Goal: Task Accomplishment & Management: Manage account settings

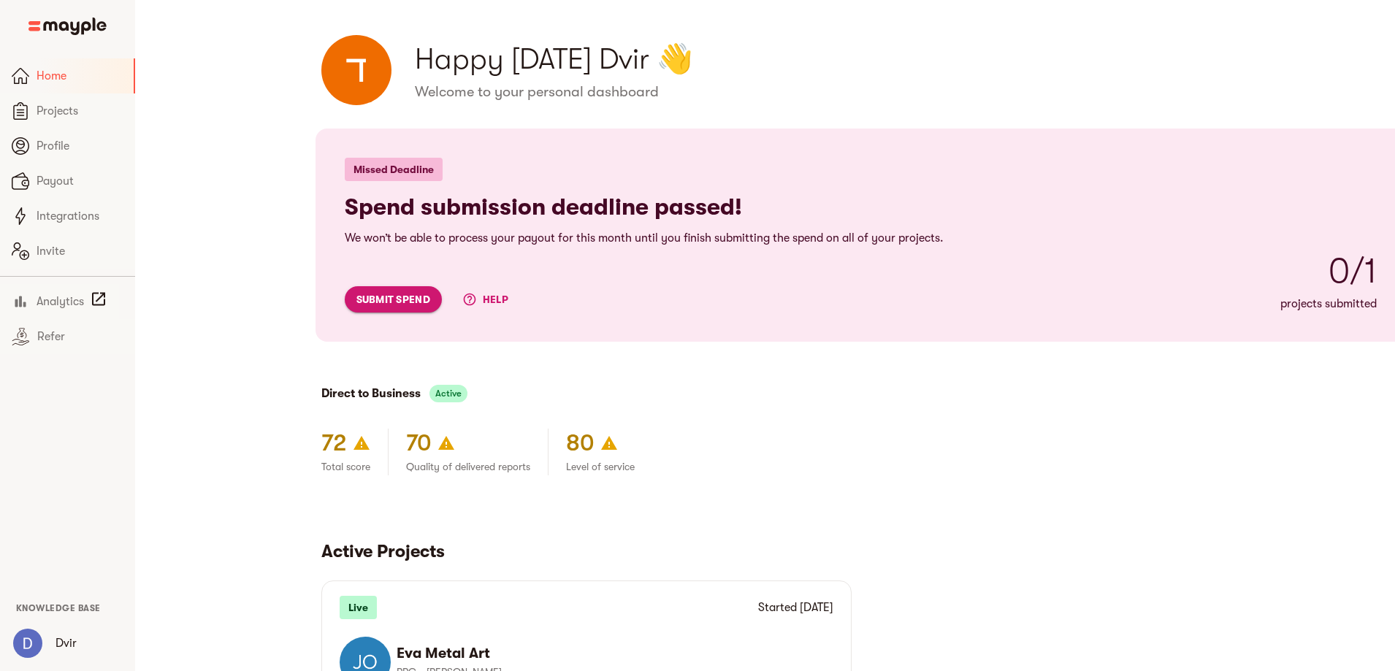
click at [356, 296] on span "submit spend" at bounding box center [393, 300] width 74 height 18
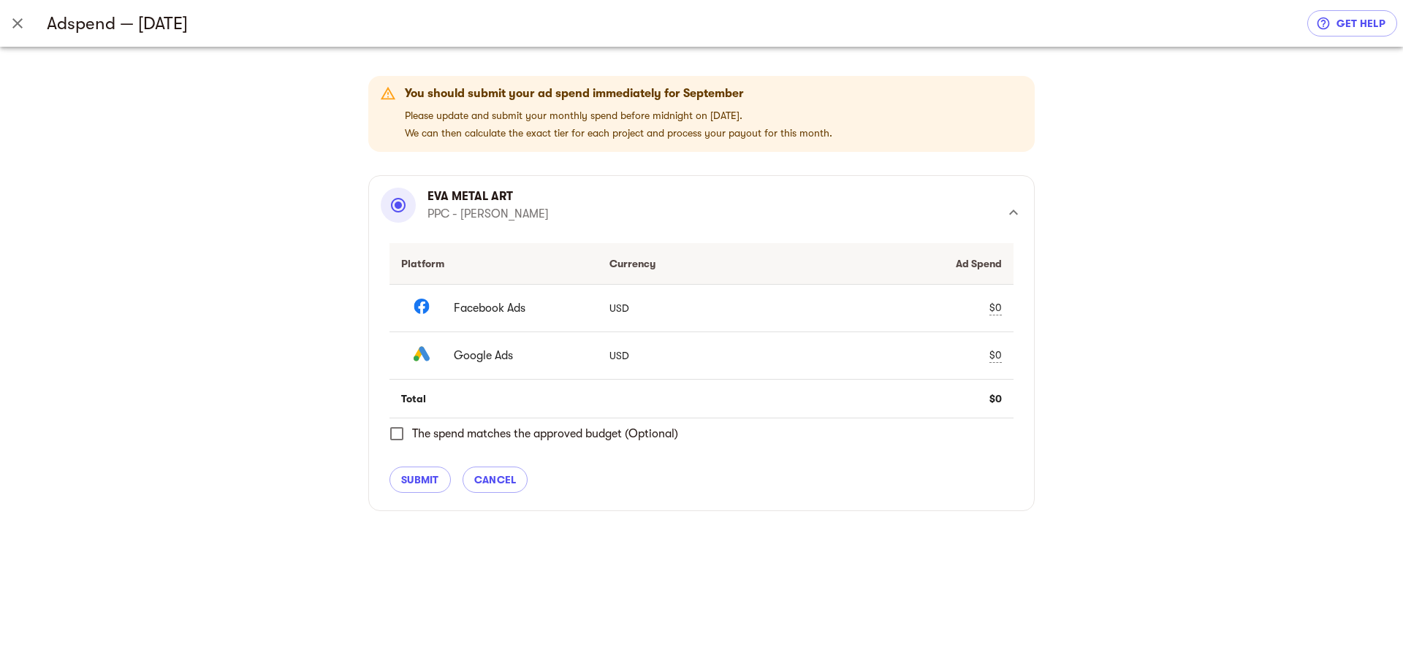
click at [997, 304] on div "$0" at bounding box center [995, 307] width 12 height 15
type input "4146.539394"
click at [964, 308] on span "check" at bounding box center [969, 309] width 18 height 18
click at [996, 356] on div "$0" at bounding box center [995, 355] width 12 height 15
type input "4146.539394"
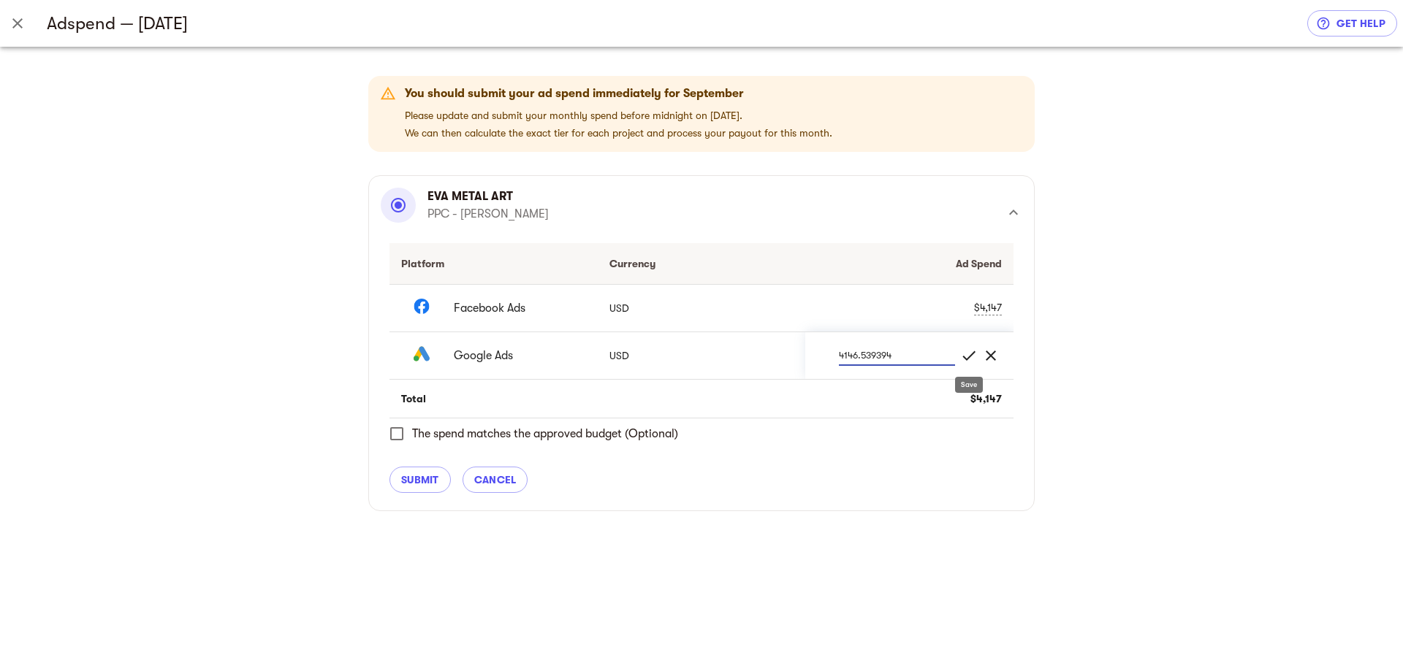
click at [969, 354] on span "check" at bounding box center [969, 356] width 18 height 18
click at [983, 350] on div "$4,147" at bounding box center [988, 355] width 28 height 15
type input "1602.054545"
click at [965, 359] on span "check" at bounding box center [969, 356] width 18 height 18
click at [1165, 368] on div "You should submit your ad spend immediately for September Please update and sub…" at bounding box center [701, 359] width 1403 height 625
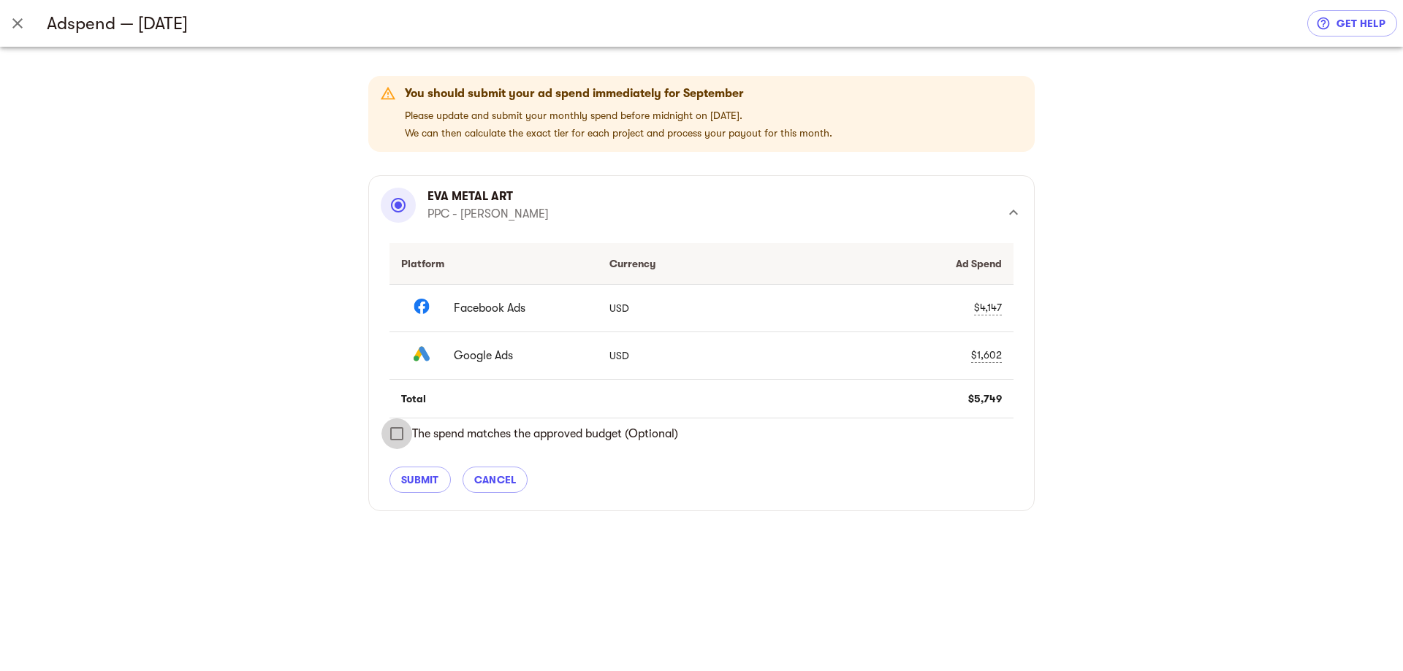
click at [389, 432] on input "The spend matches the approved budget (Optional)" at bounding box center [396, 434] width 31 height 31
checkbox input "true"
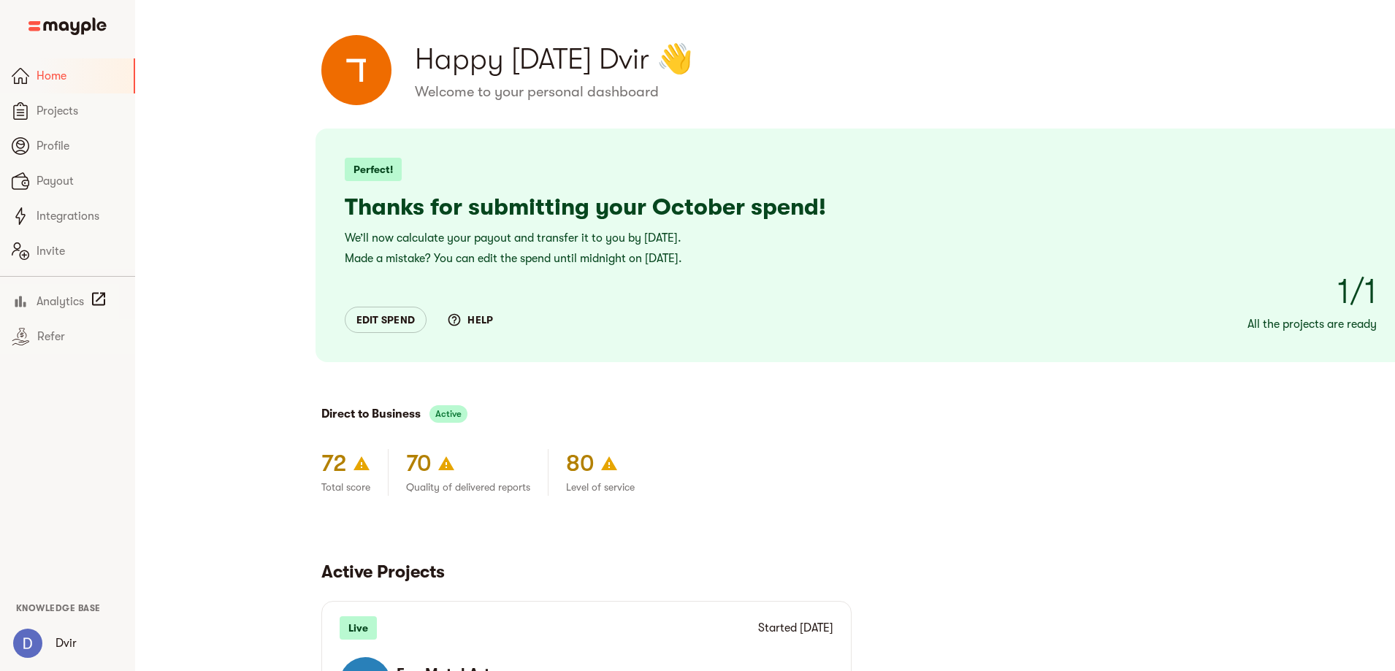
drag, startPoint x: 255, startPoint y: 199, endPoint x: 698, endPoint y: 214, distance: 443.0
click at [698, 214] on h4 "Thanks for submitting your October spend!" at bounding box center [861, 207] width 1032 height 29
click at [356, 319] on span "edit spend" at bounding box center [385, 320] width 59 height 18
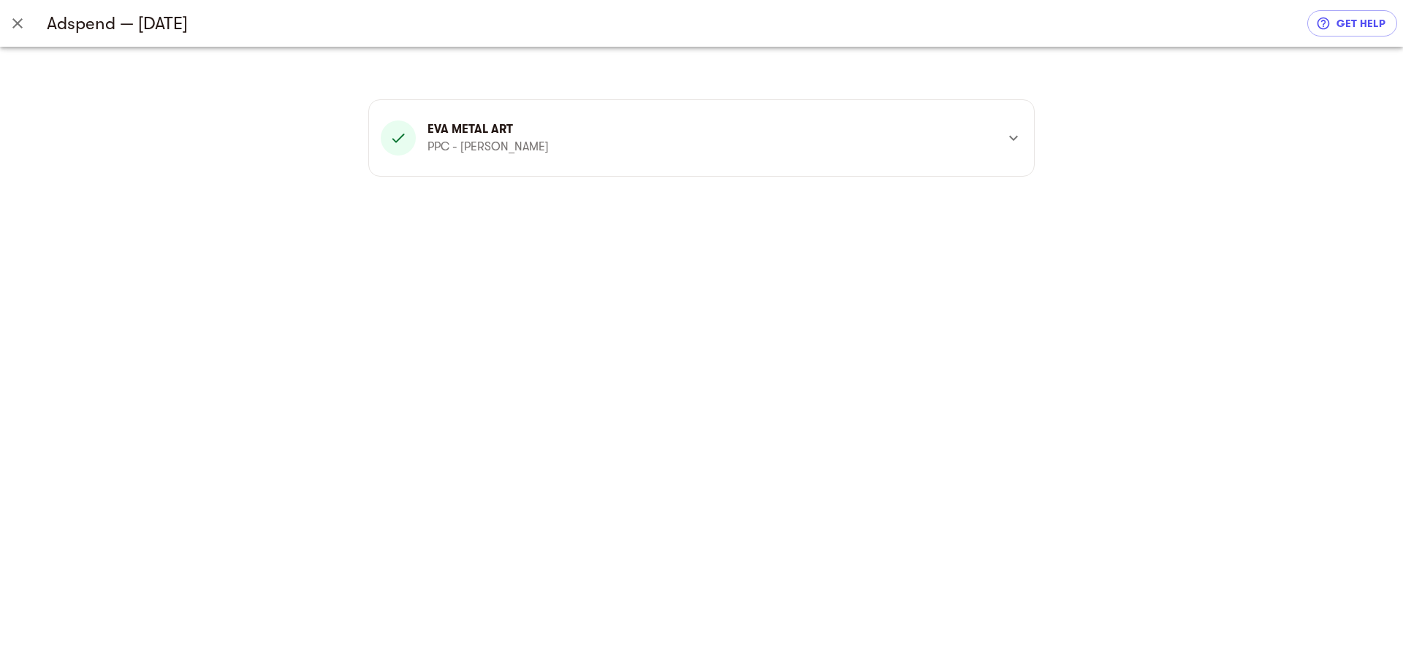
click at [732, 152] on div "Eva Metal Art PPC - Dvir Herszfang" at bounding box center [688, 138] width 615 height 35
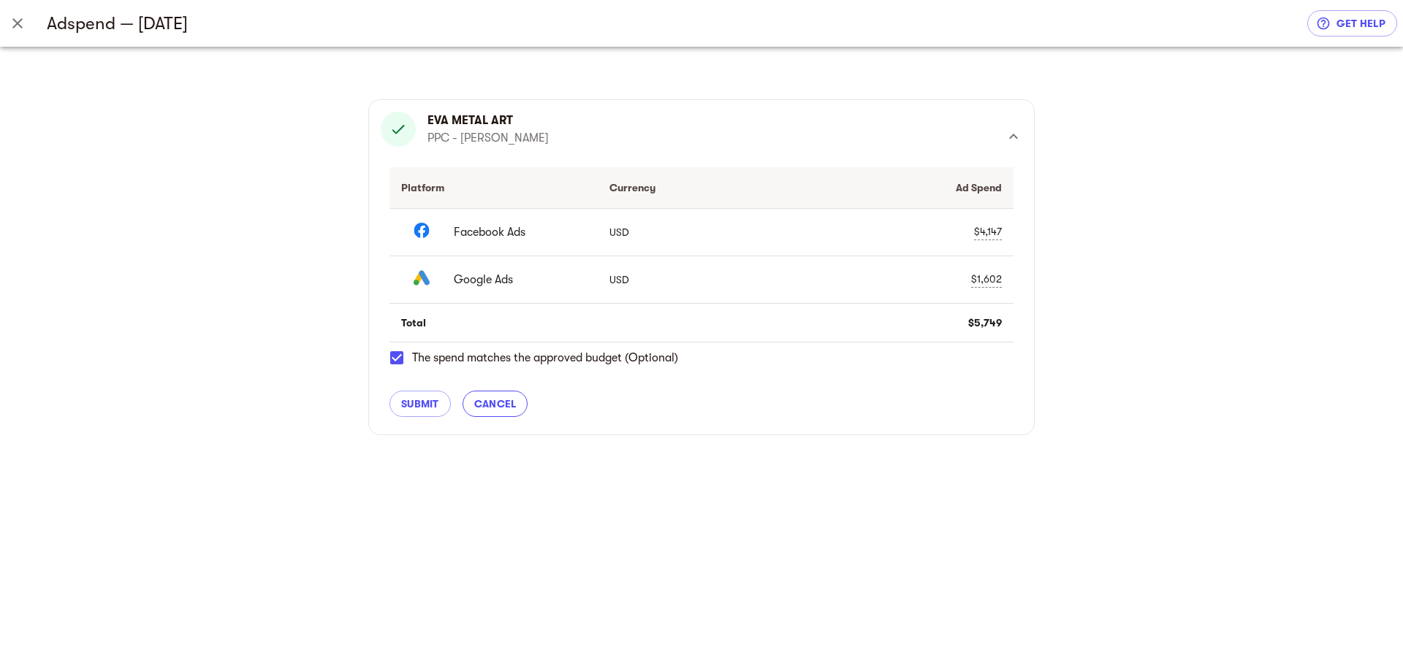
click at [503, 409] on span "cancel" at bounding box center [495, 404] width 42 height 18
click at [499, 408] on span "cancel" at bounding box center [495, 404] width 42 height 18
click at [26, 23] on icon "Close" at bounding box center [18, 24] width 18 height 18
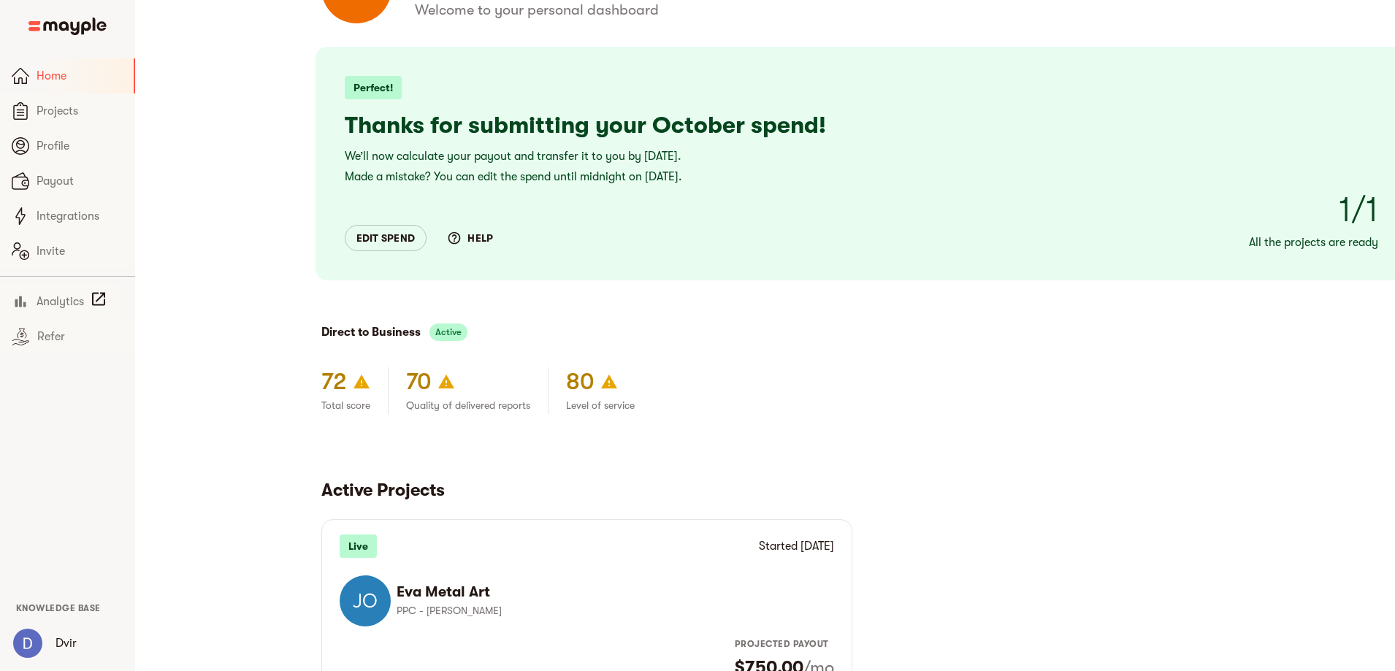
scroll to position [73, 0]
